Goal: Consume media (video, audio)

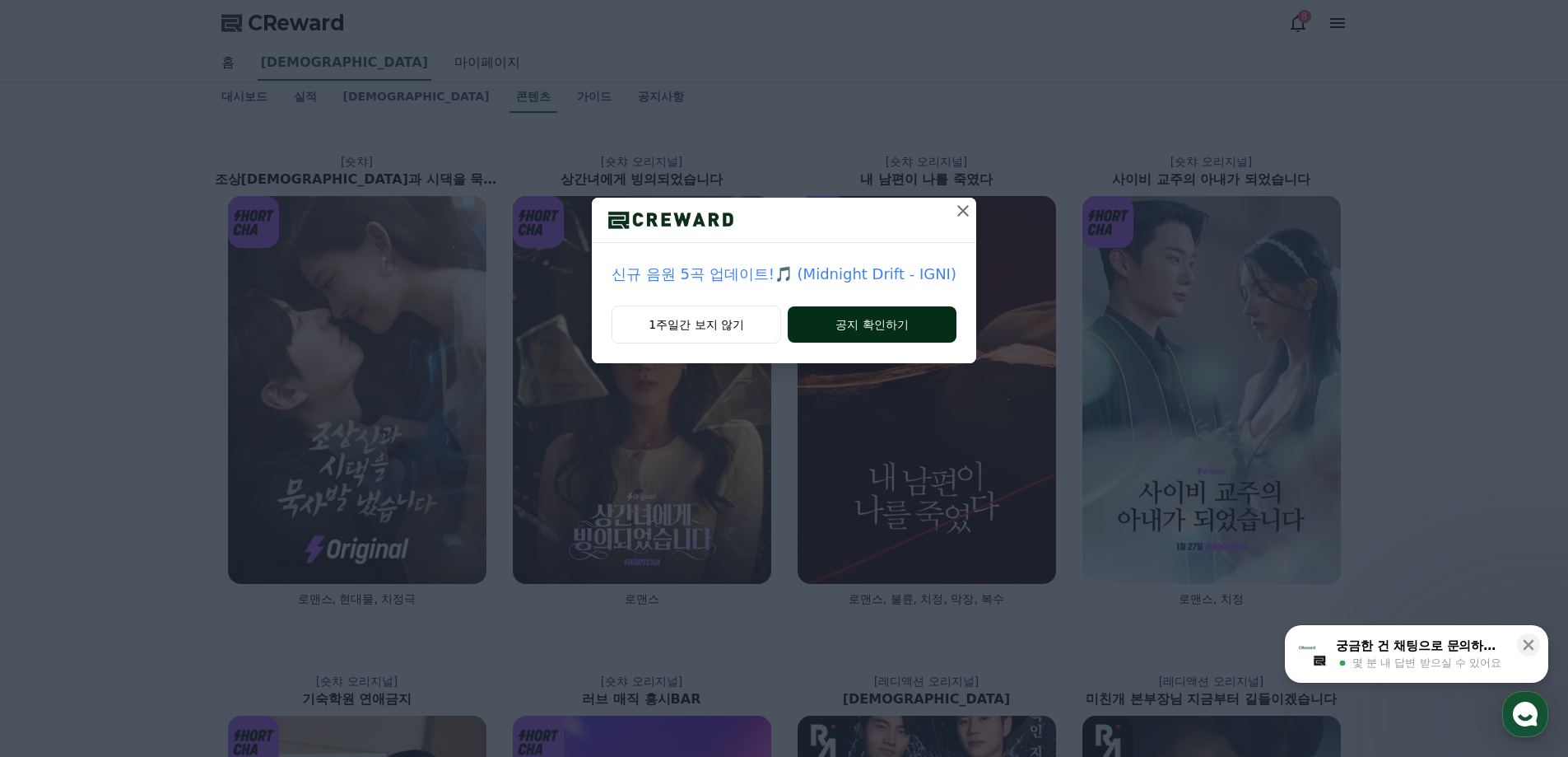
click at [884, 326] on button "공지 확인하기" at bounding box center [871, 324] width 169 height 36
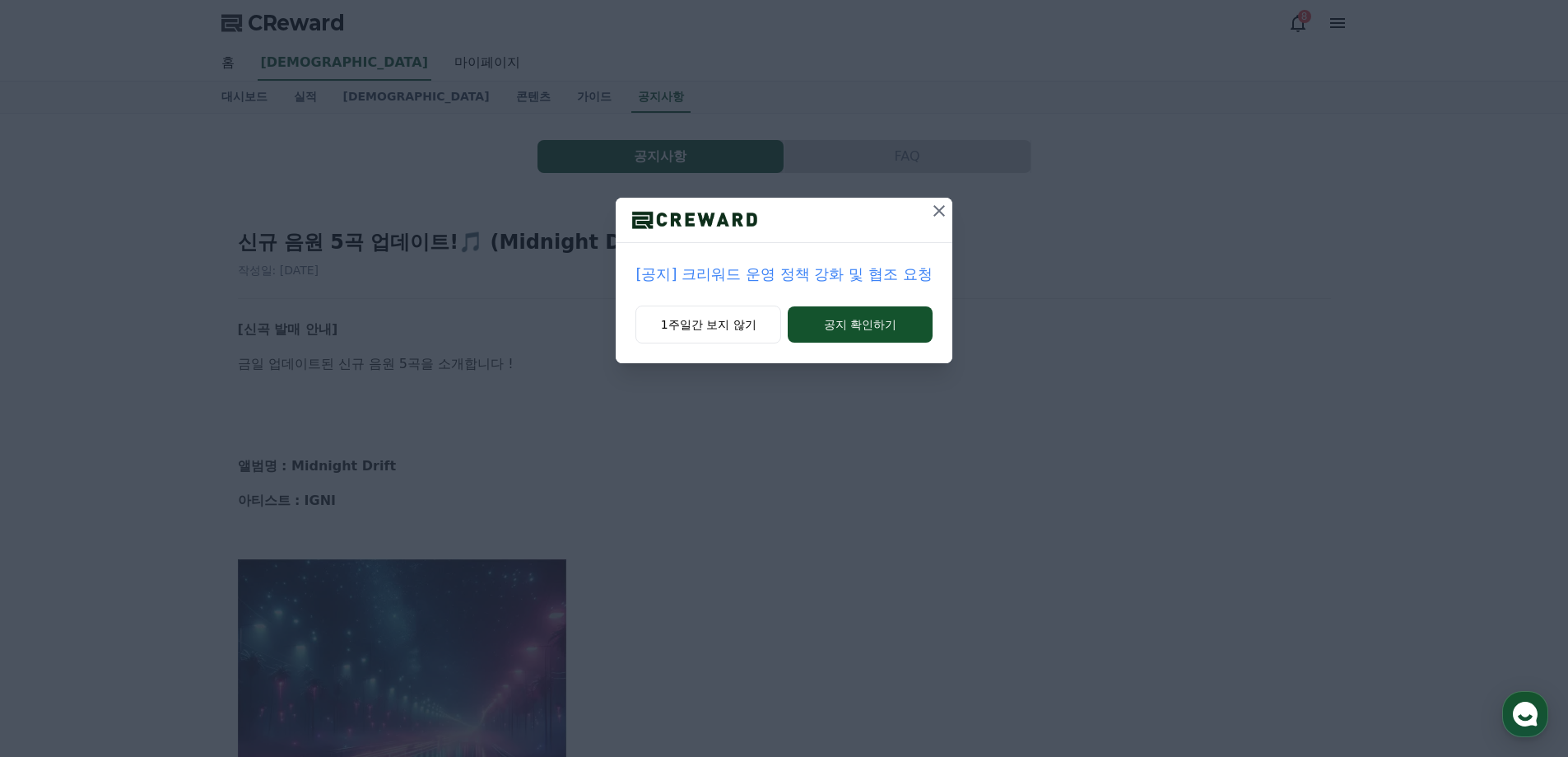
click at [940, 215] on icon at bounding box center [939, 211] width 20 height 20
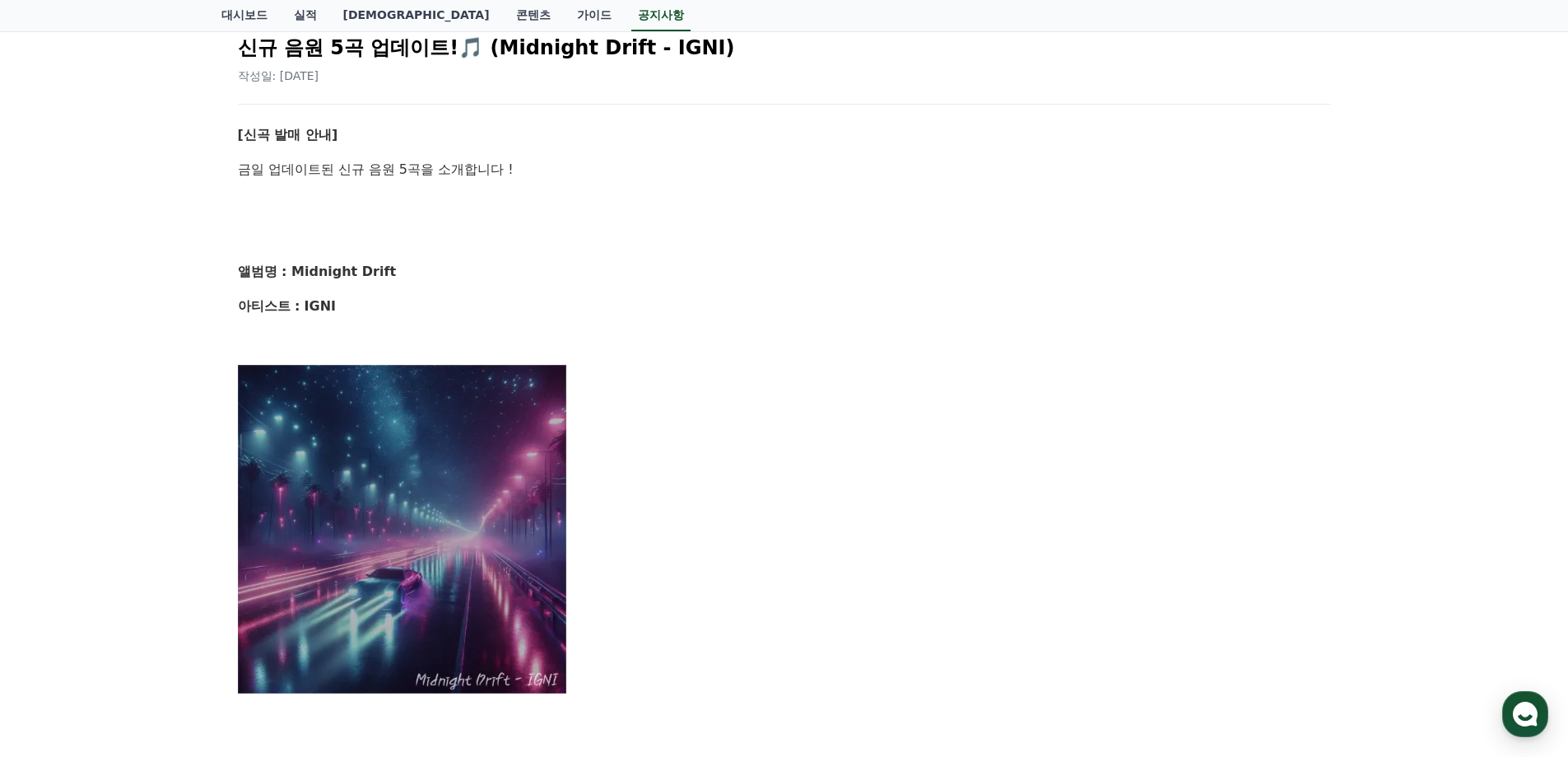
scroll to position [24, 0]
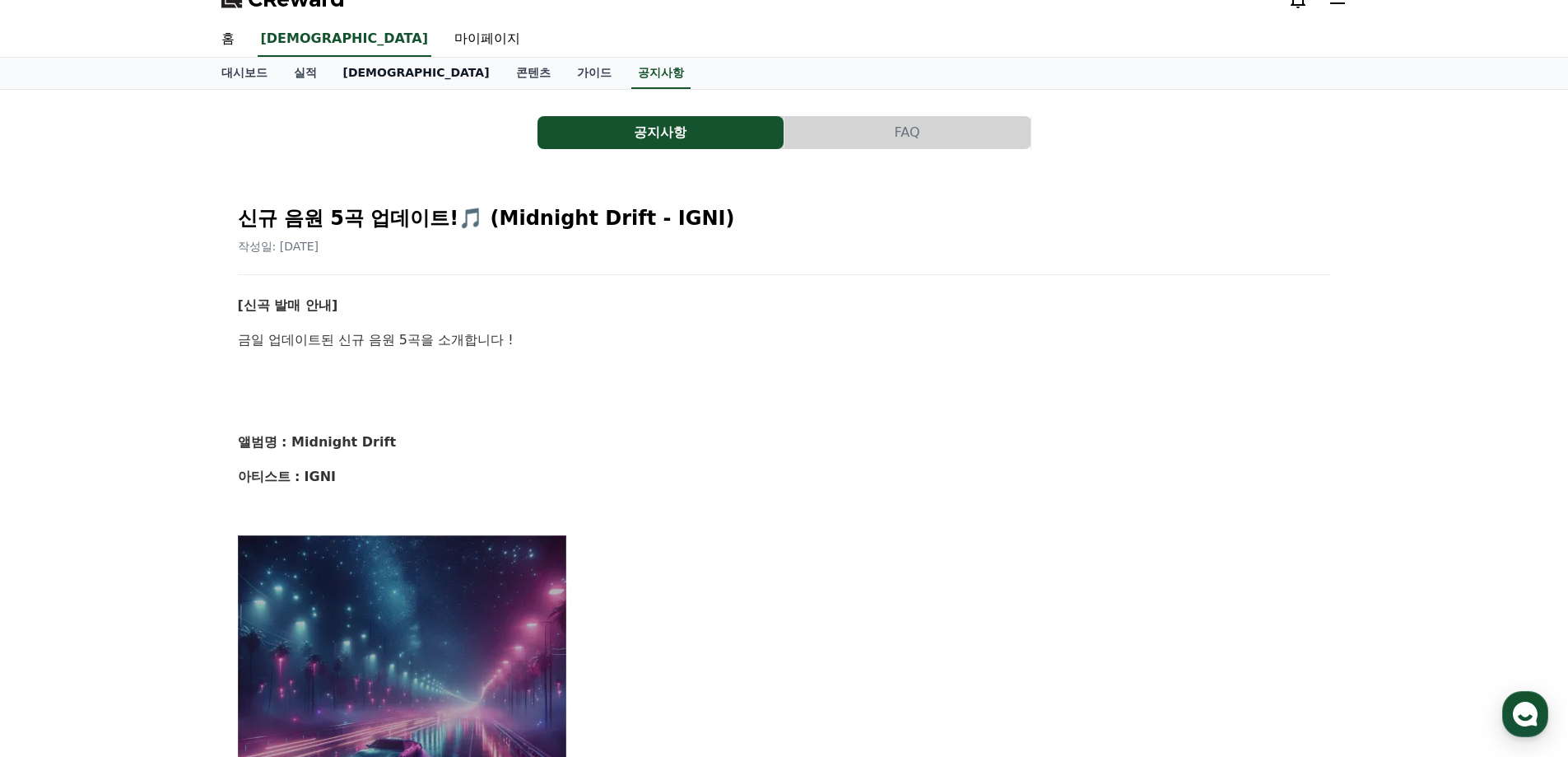
click at [360, 72] on link "[DEMOGRAPHIC_DATA]" at bounding box center [416, 73] width 173 height 31
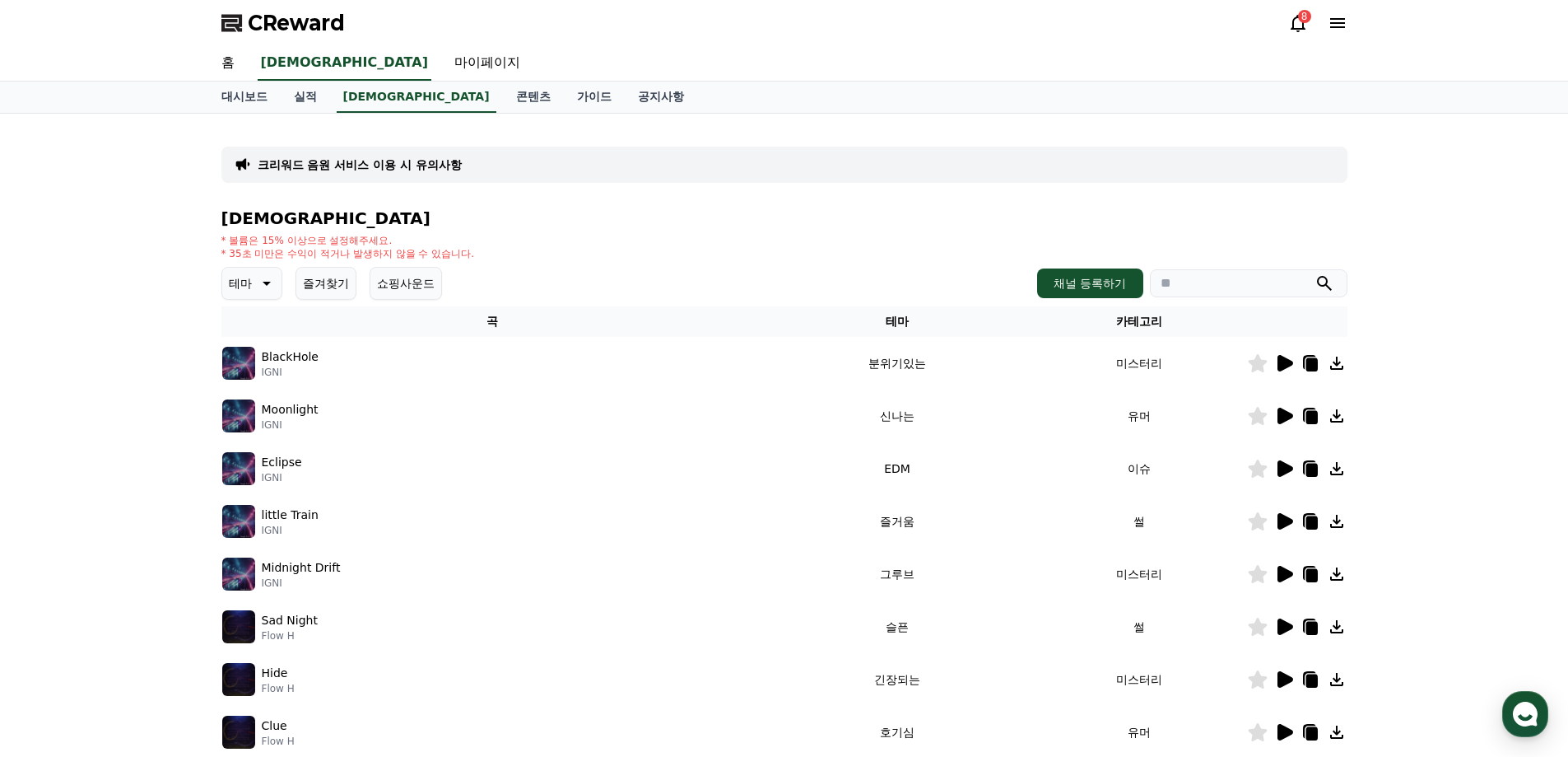
click at [1278, 367] on icon at bounding box center [1285, 363] width 15 height 16
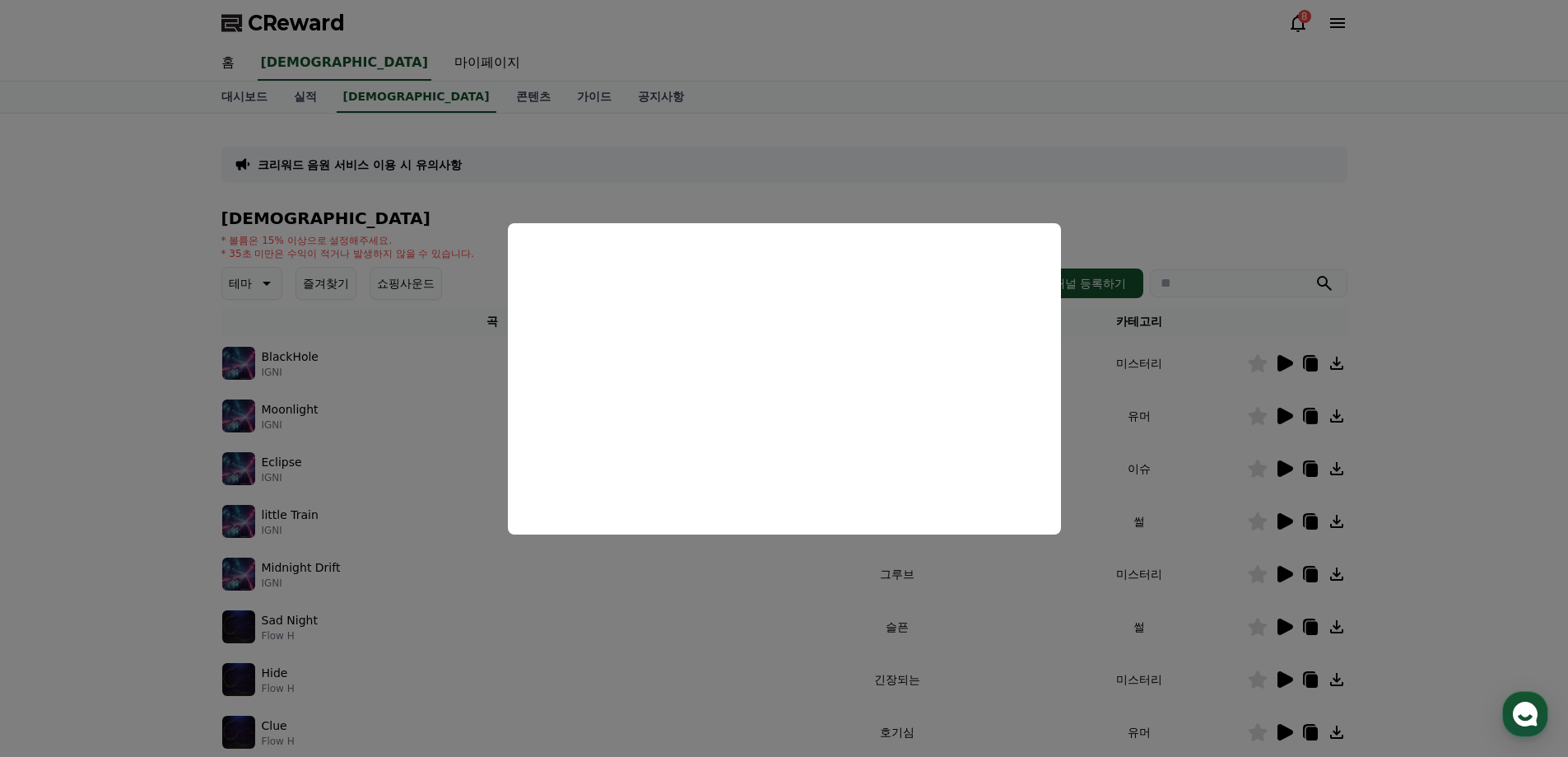
click at [1451, 313] on button "close modal" at bounding box center [784, 378] width 1568 height 757
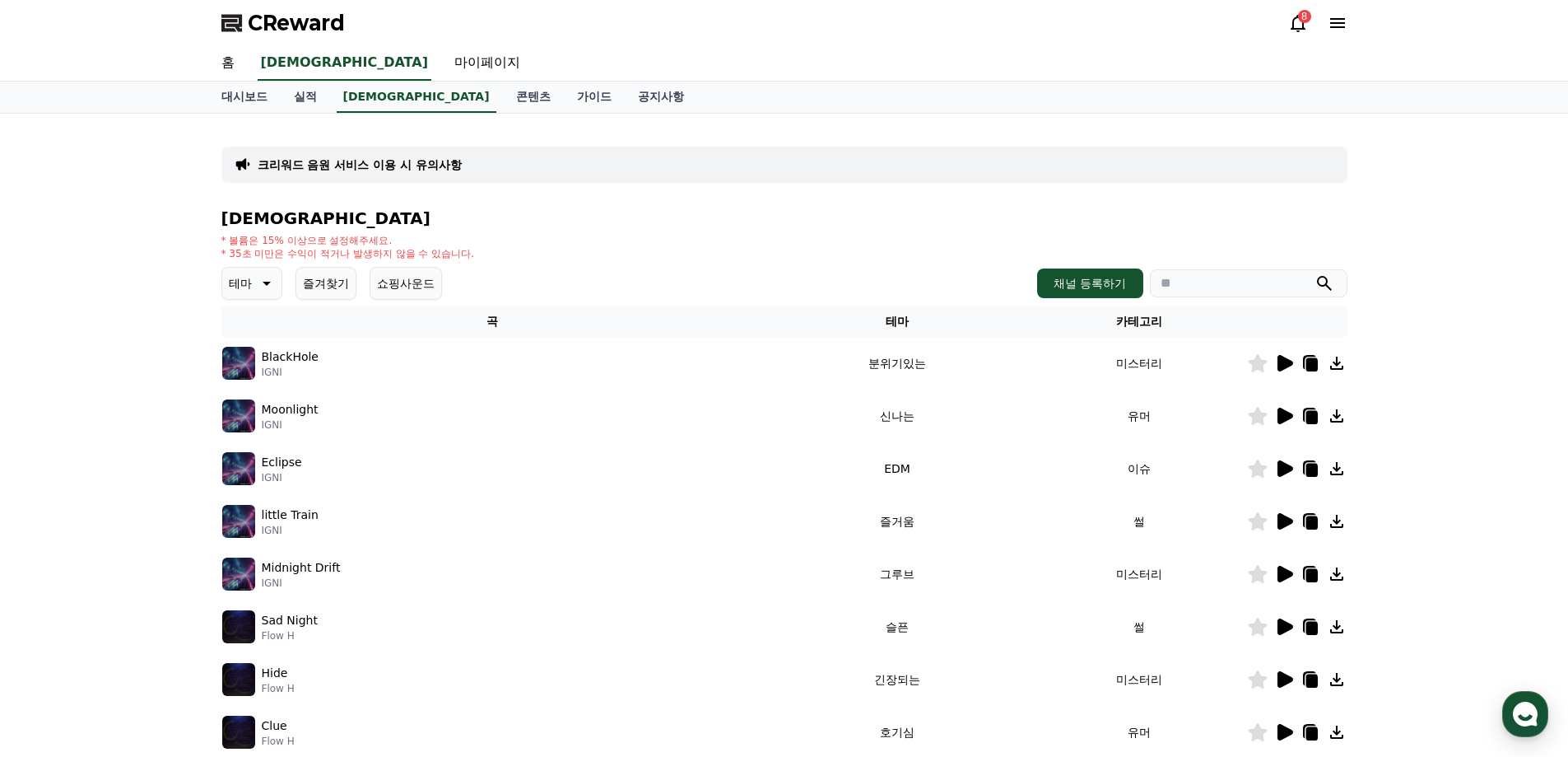
click at [1283, 413] on icon at bounding box center [1285, 415] width 15 height 16
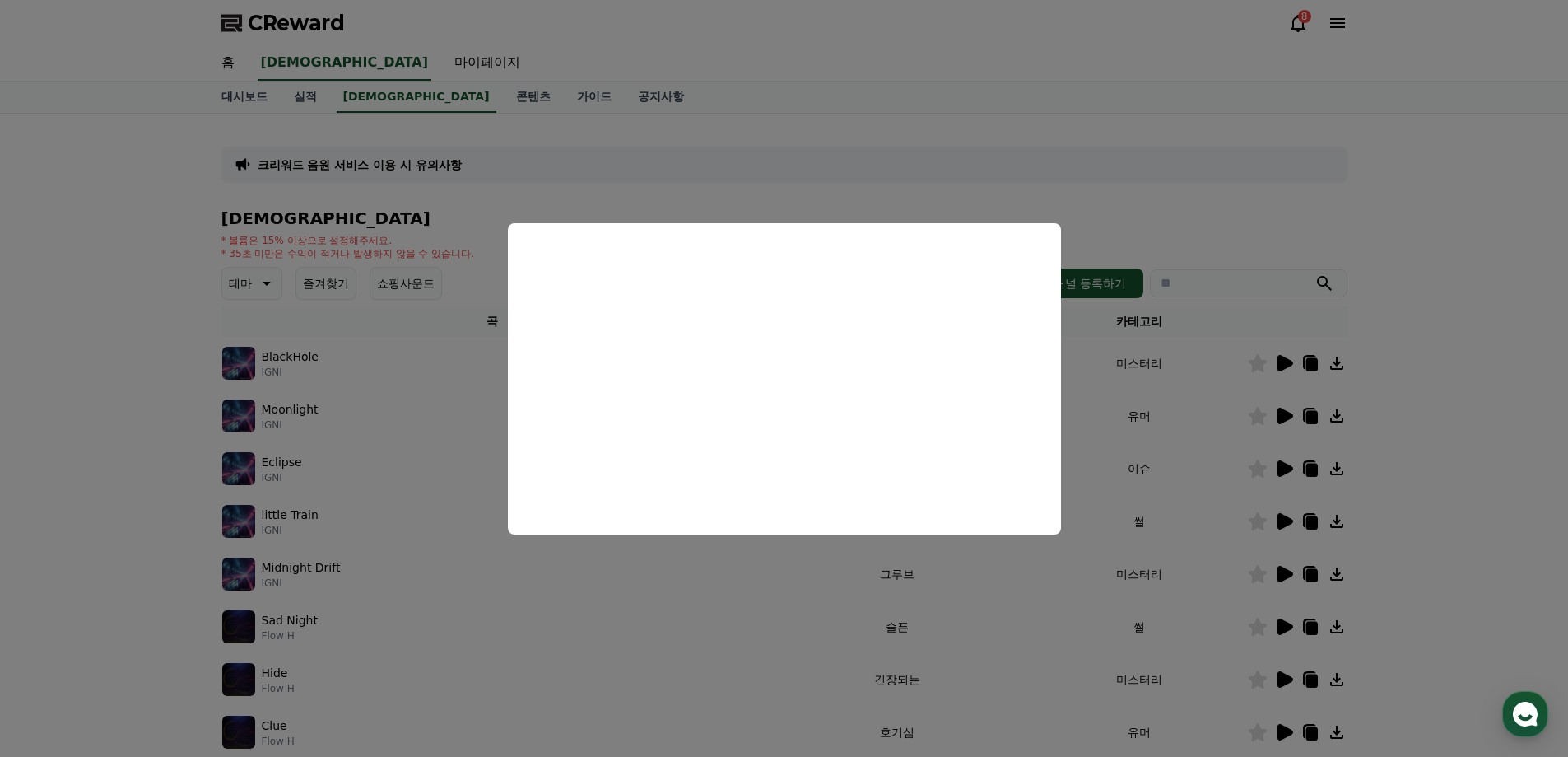
click at [1460, 446] on button "close modal" at bounding box center [784, 378] width 1568 height 757
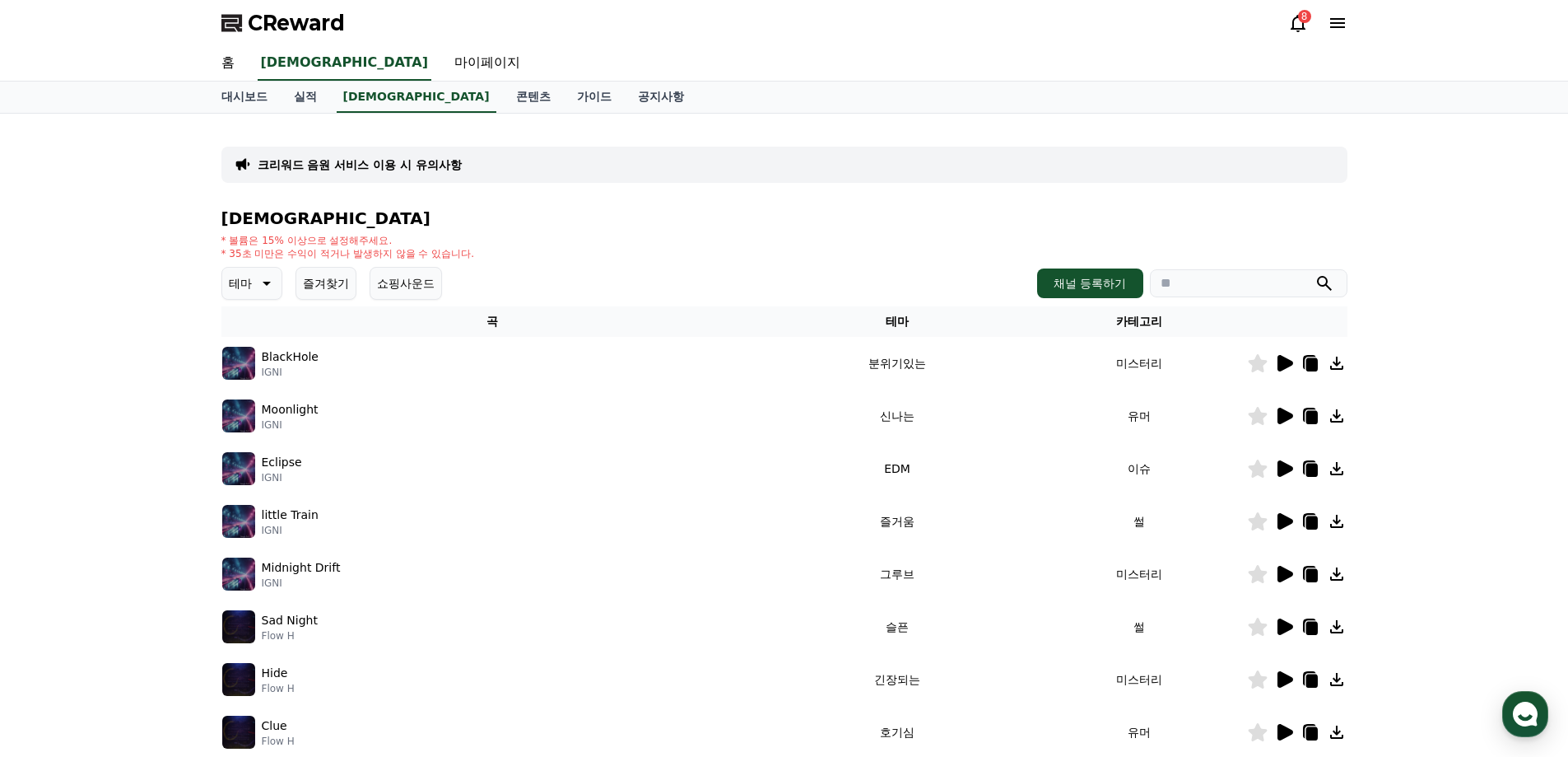
click at [1284, 466] on icon at bounding box center [1285, 468] width 15 height 16
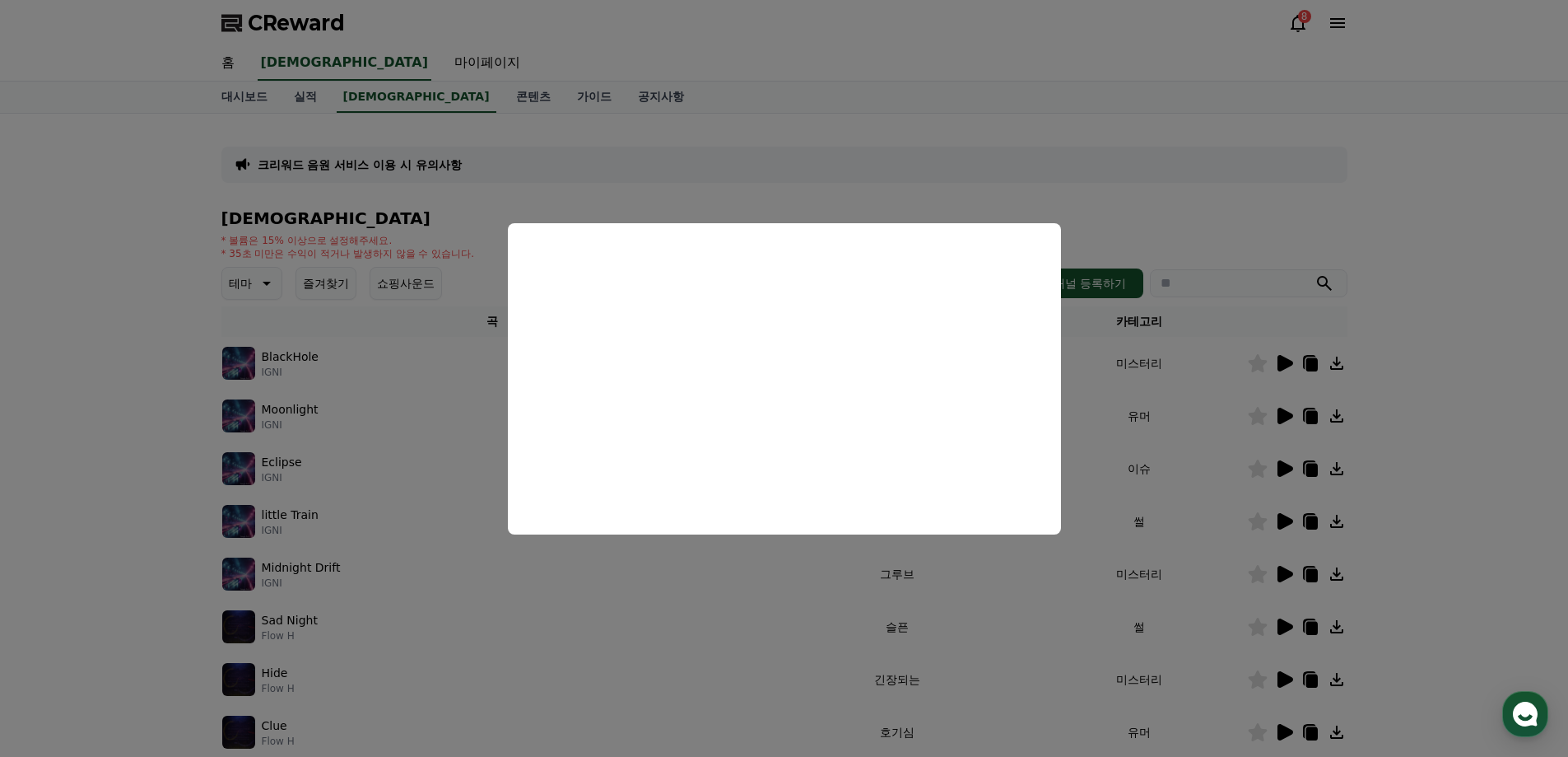
click at [1481, 457] on button "close modal" at bounding box center [784, 378] width 1568 height 757
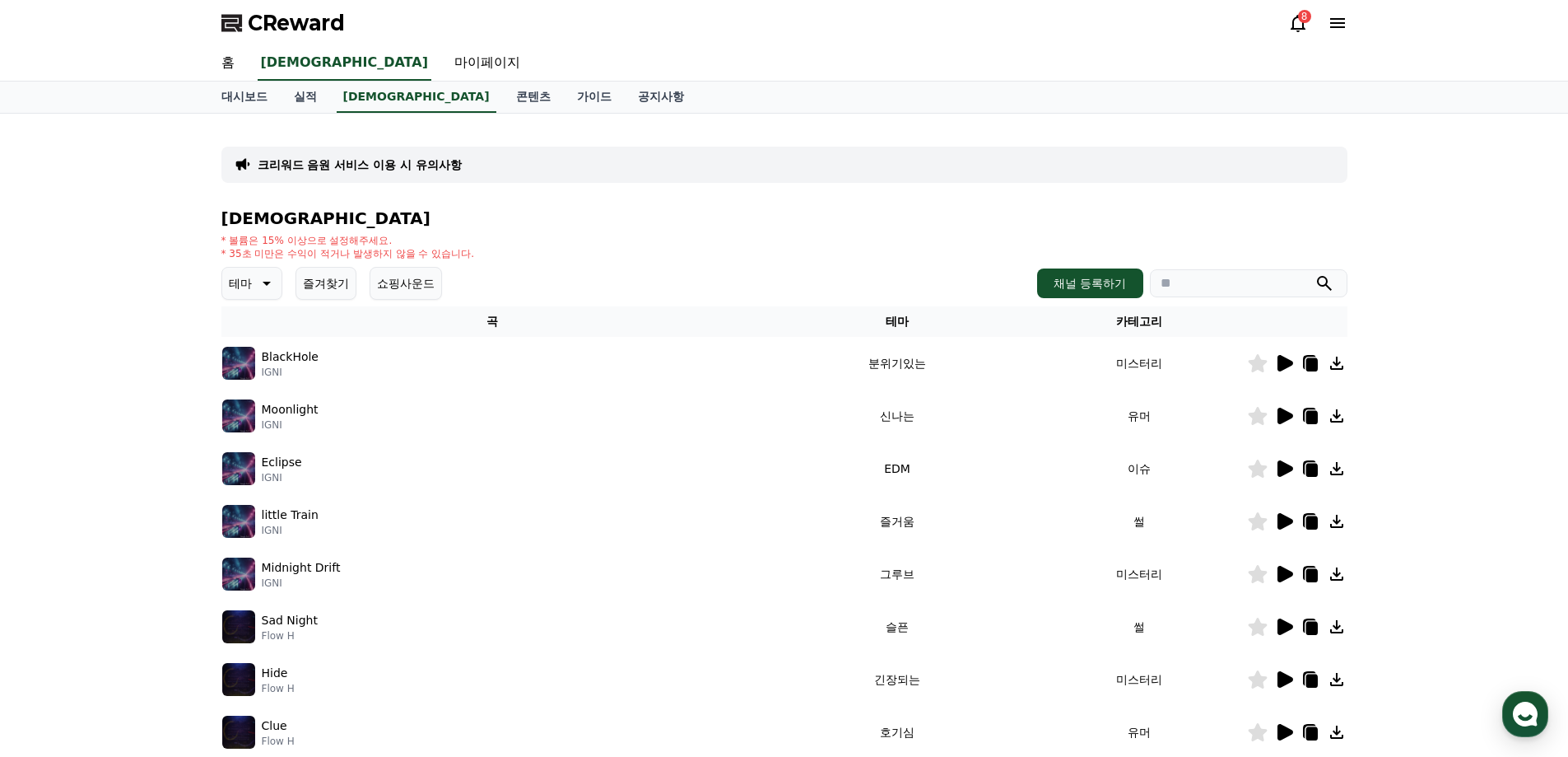
click at [1286, 524] on icon at bounding box center [1285, 521] width 15 height 16
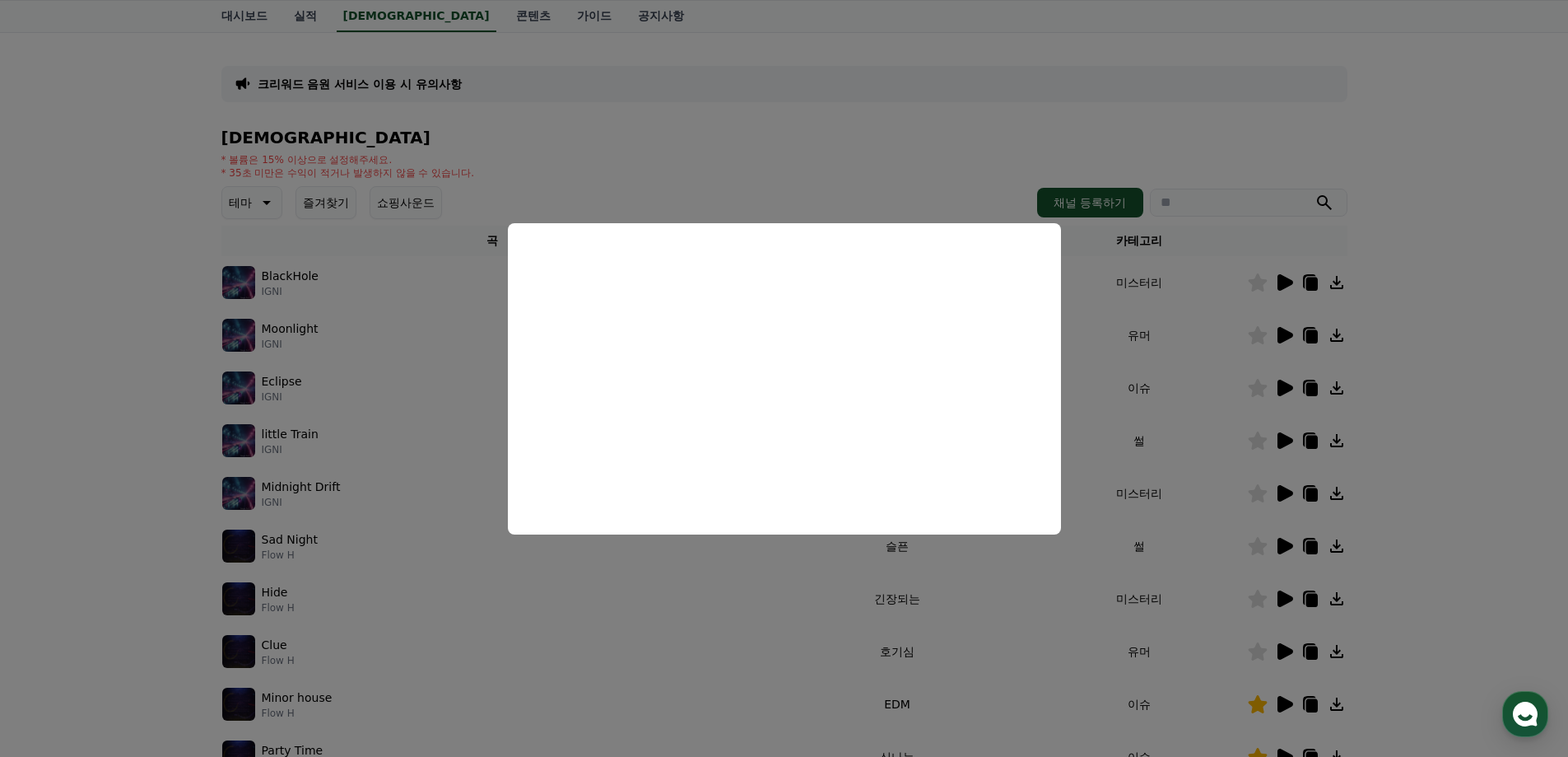
scroll to position [88, 0]
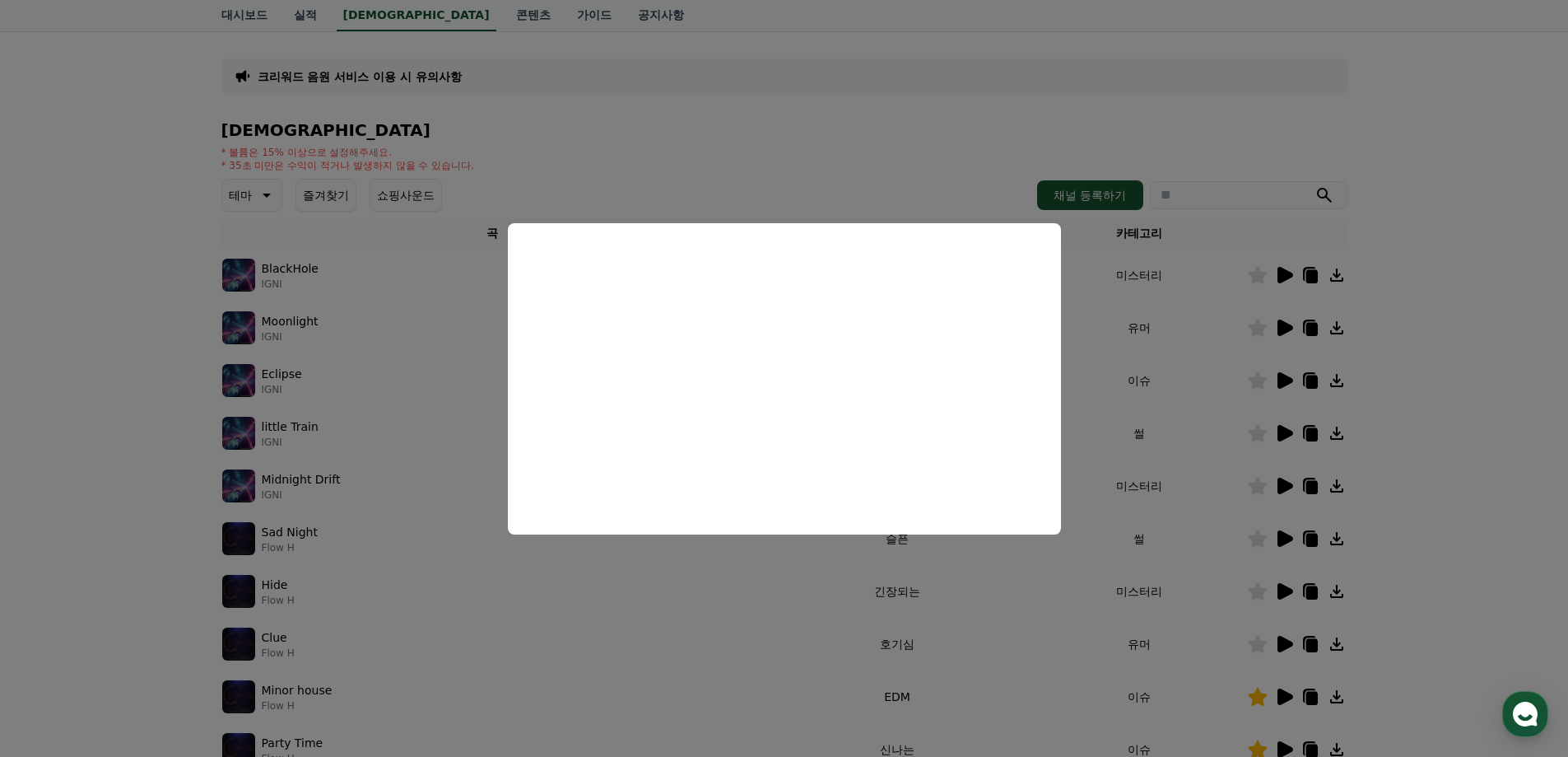
click at [1496, 487] on button "close modal" at bounding box center [784, 378] width 1568 height 757
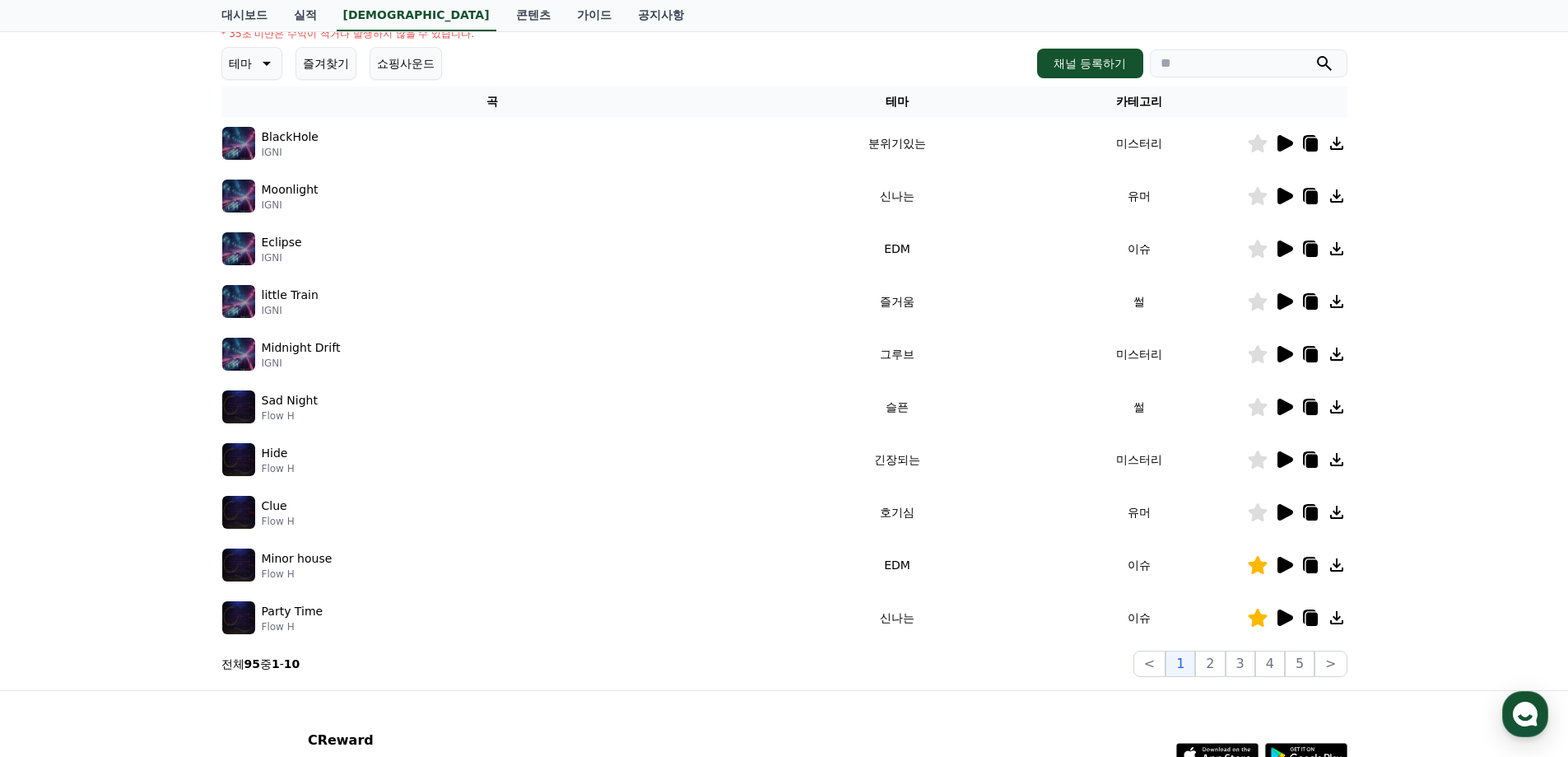
scroll to position [222, 0]
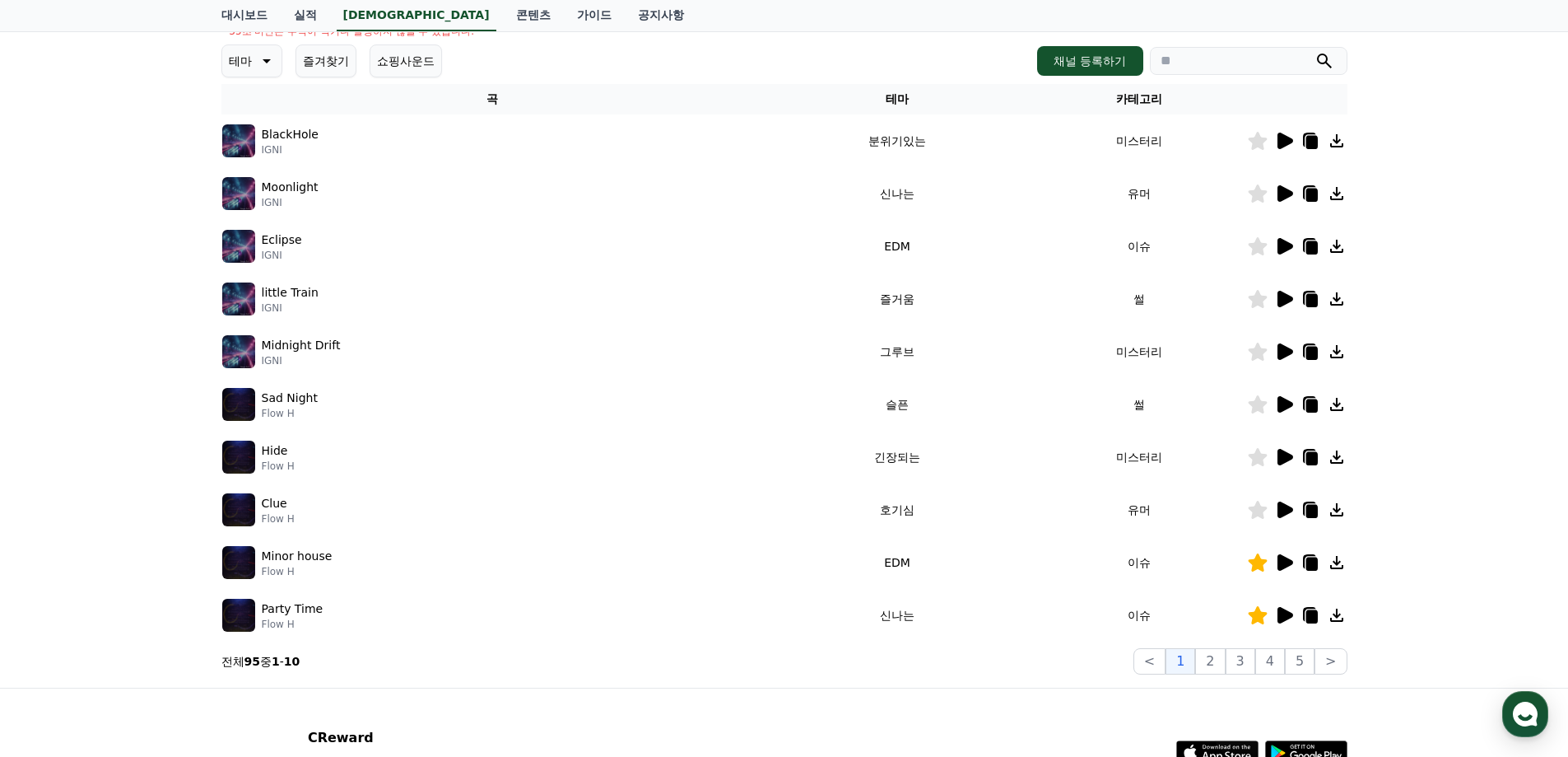
click at [1279, 509] on icon at bounding box center [1285, 509] width 15 height 16
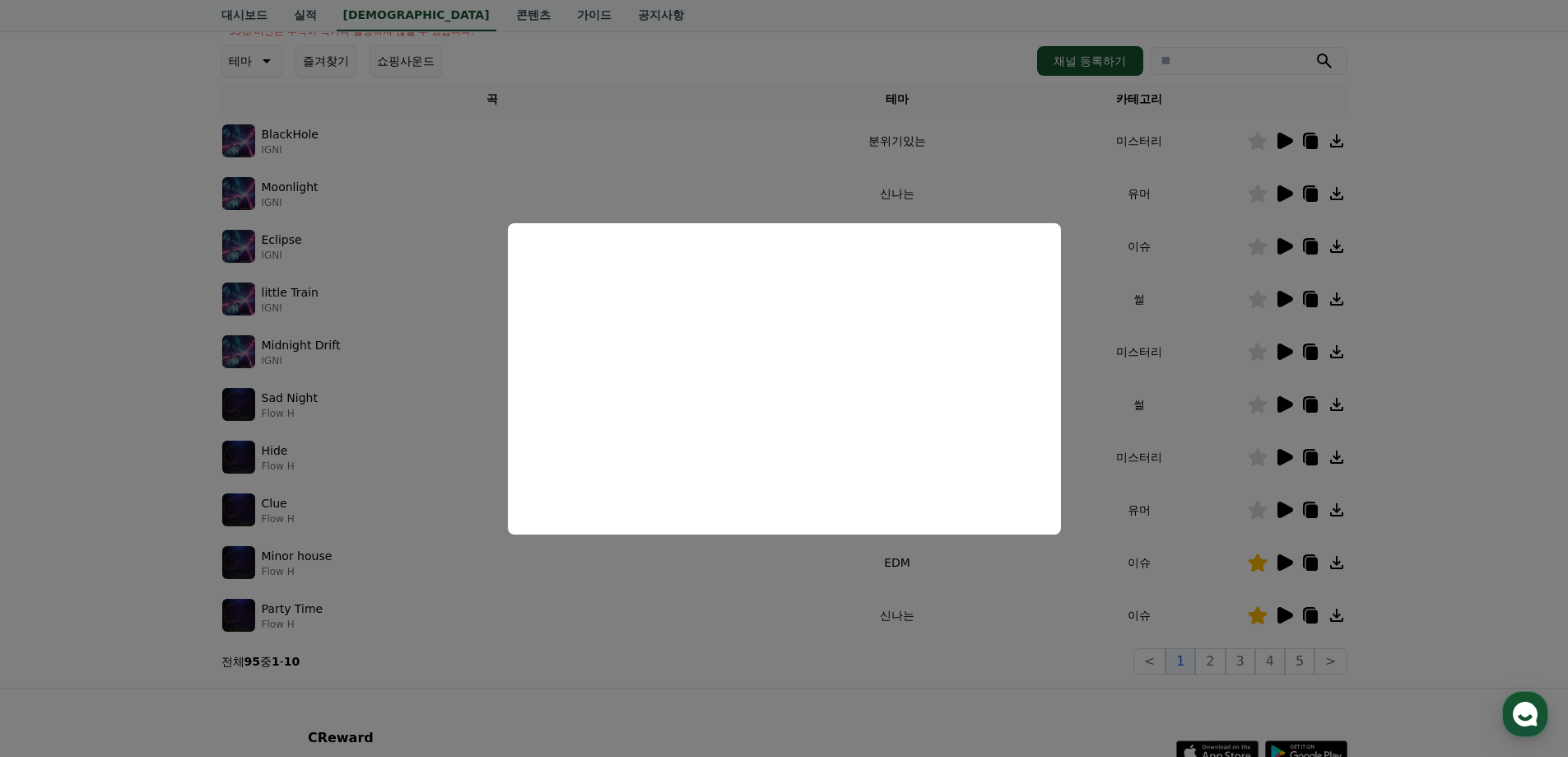
click at [1535, 567] on button "close modal" at bounding box center [784, 378] width 1568 height 757
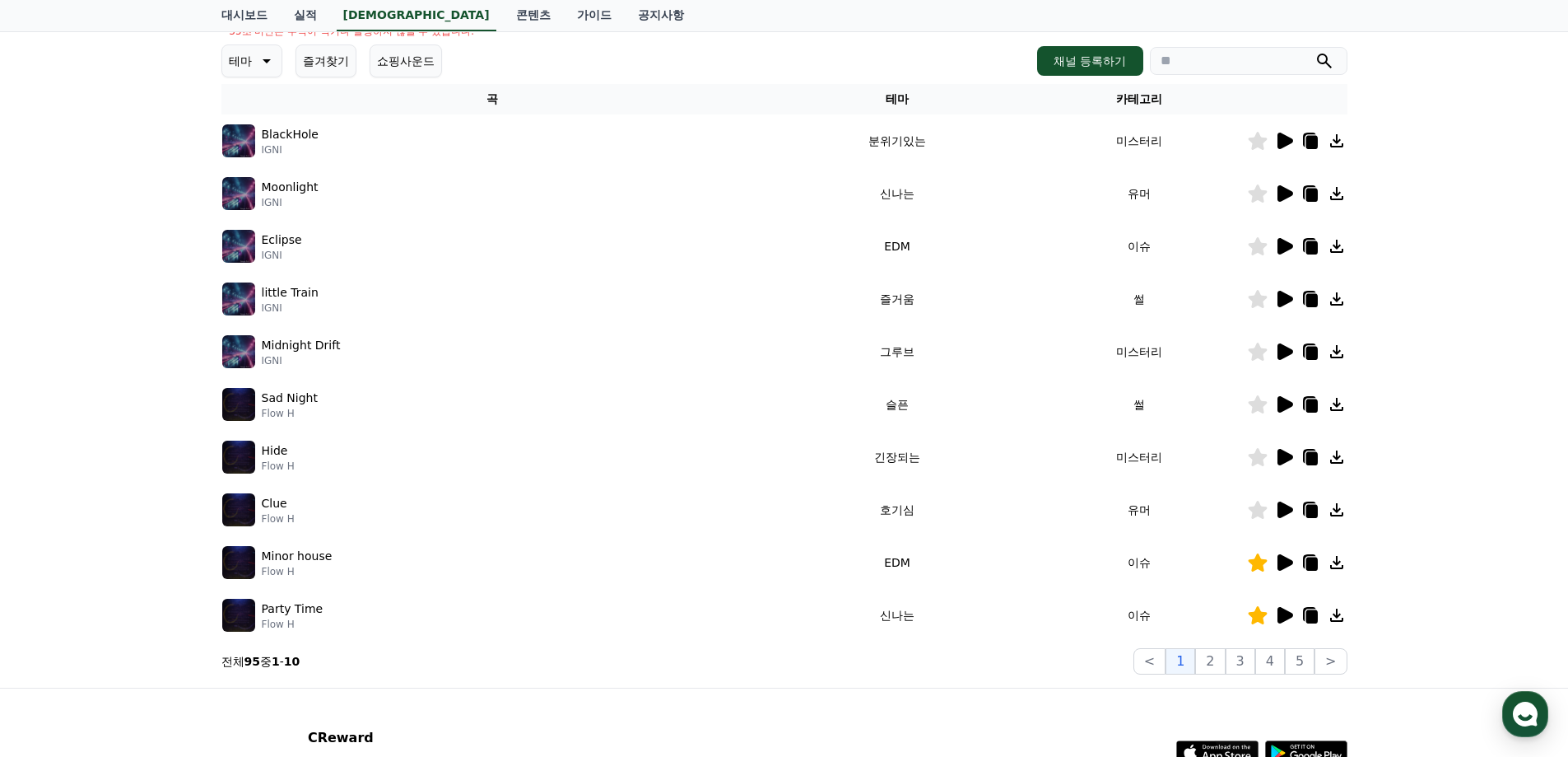
click at [1314, 510] on icon at bounding box center [1311, 511] width 12 height 13
